Goal: Task Accomplishment & Management: Complete application form

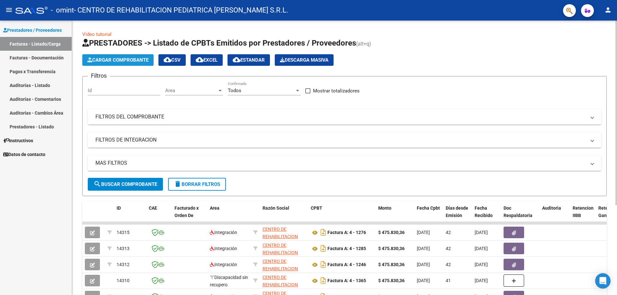
click at [121, 59] on span "Cargar Comprobante" at bounding box center [117, 60] width 61 height 6
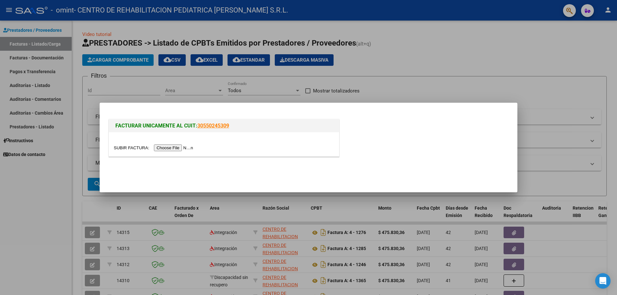
click at [186, 146] on input "file" at bounding box center [154, 148] width 81 height 7
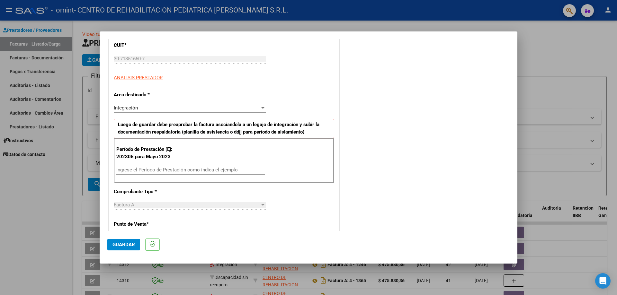
scroll to position [96, 0]
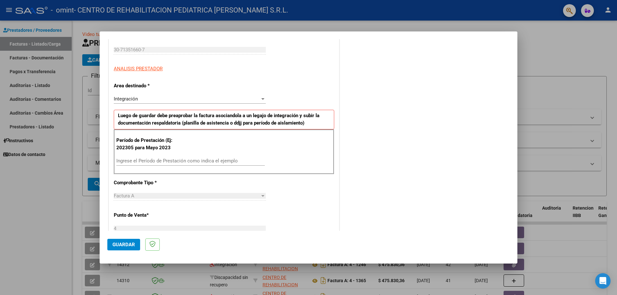
click at [140, 159] on input "Ingrese el Período de Prestación como indica el ejemplo" at bounding box center [190, 161] width 148 height 6
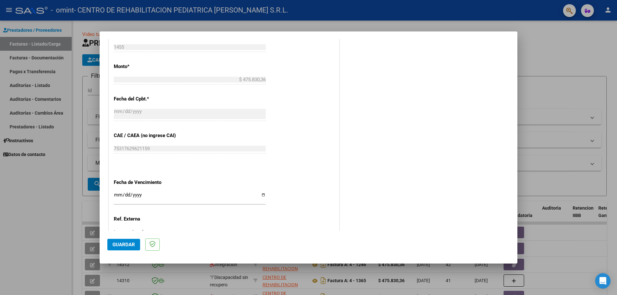
scroll to position [361, 0]
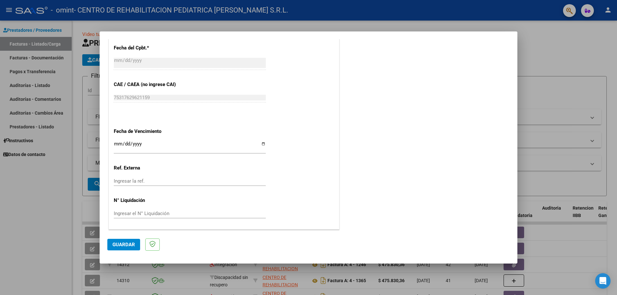
type input "202507"
click at [261, 143] on input "Ingresar la fecha" at bounding box center [190, 146] width 152 height 10
type input "[DATE]"
click at [127, 244] on span "Guardar" at bounding box center [123, 245] width 22 height 6
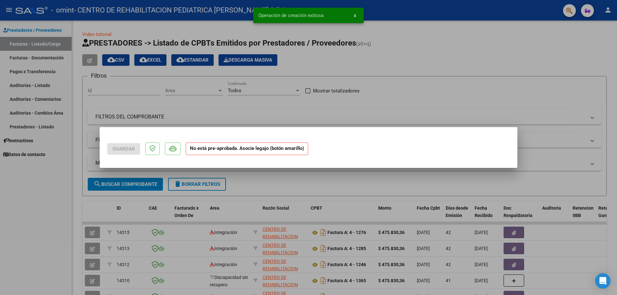
scroll to position [0, 0]
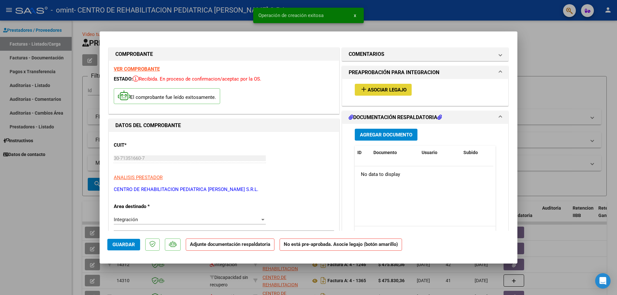
click at [392, 90] on span "Asociar Legajo" at bounding box center [386, 90] width 39 height 6
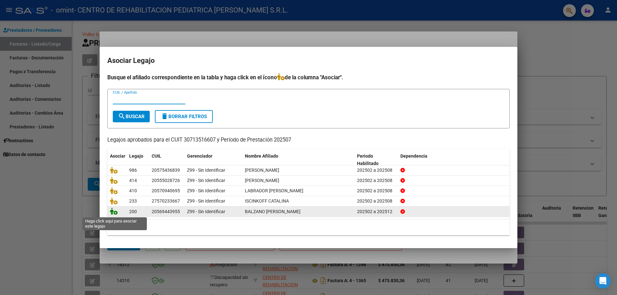
click at [113, 212] on icon at bounding box center [114, 211] width 8 height 7
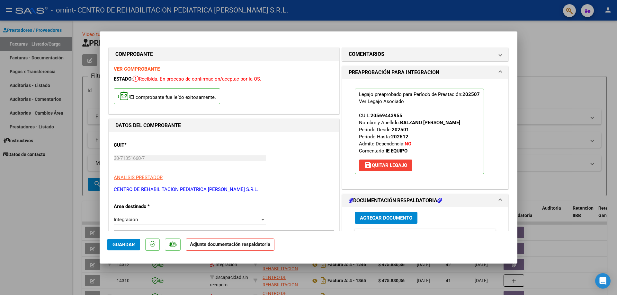
click at [392, 214] on button "Agregar Documento" at bounding box center [386, 218] width 63 height 12
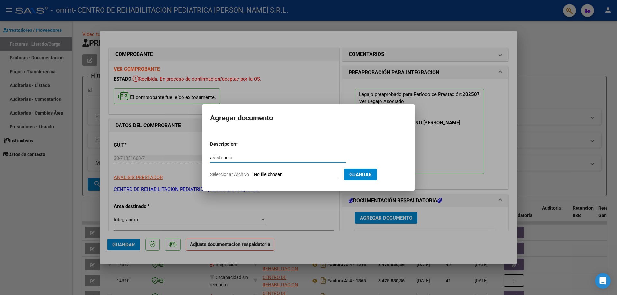
type input "asistencia"
click at [268, 173] on input "Seleccionar Archivo" at bounding box center [296, 175] width 85 height 6
type input "C:\fakepath\202507021723.pdf.pdf"
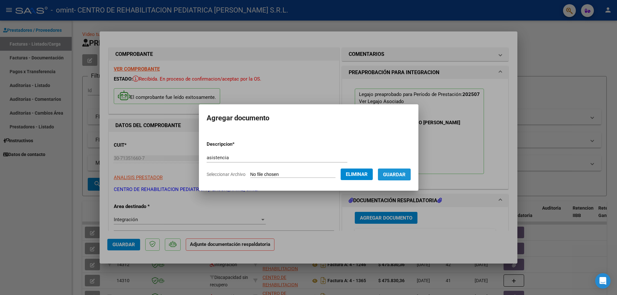
click at [405, 173] on span "Guardar" at bounding box center [394, 175] width 22 height 6
